Goal: Navigation & Orientation: Go to known website

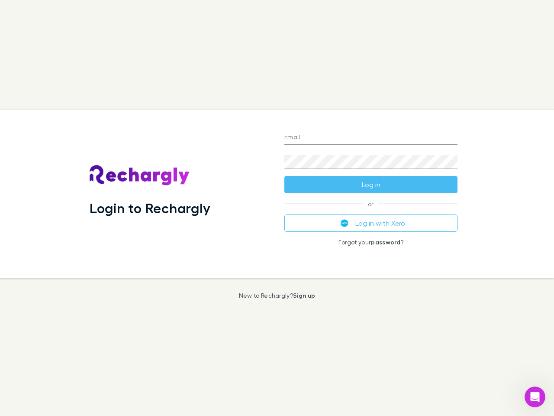
click at [277, 208] on div "Login to Rechargly" at bounding box center [180, 194] width 195 height 168
click at [371, 138] on input "Email" at bounding box center [370, 138] width 173 height 14
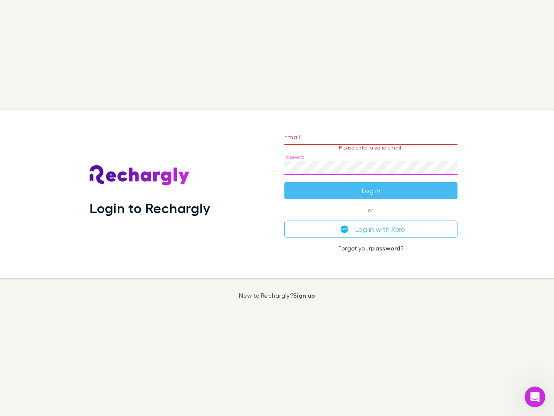
click at [371, 184] on form "Email Please enter a valid email. Password Log in" at bounding box center [370, 161] width 173 height 75
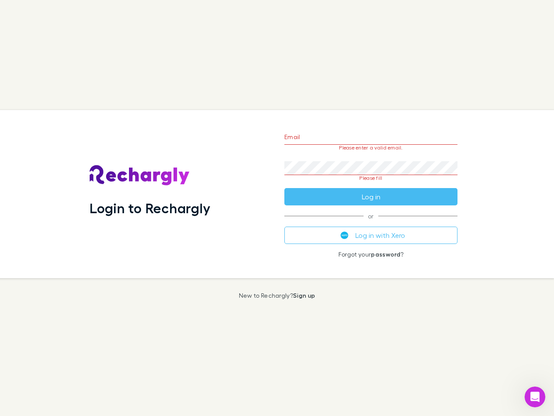
click at [371, 223] on div "Email Please enter a valid email. Password Please fill Log in or Log in with Xe…" at bounding box center [370, 194] width 187 height 168
click at [535, 397] on icon "Open Intercom Messenger" at bounding box center [535, 397] width 14 height 14
